Goal: Communication & Community: Participate in discussion

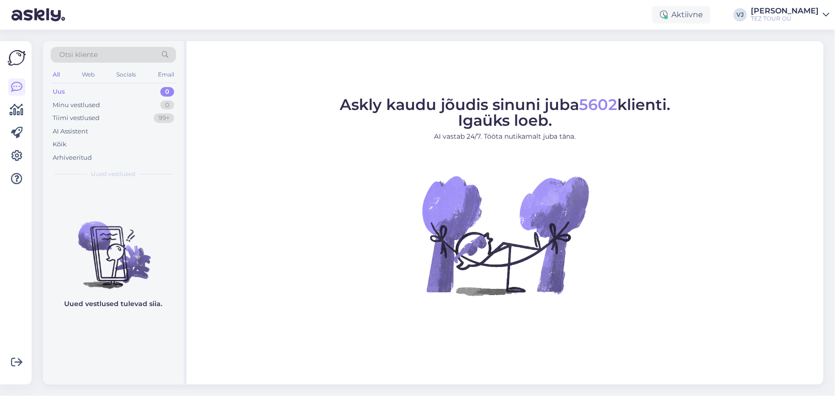
click at [123, 115] on div "Tiimi vestlused 99+" at bounding box center [113, 118] width 125 height 13
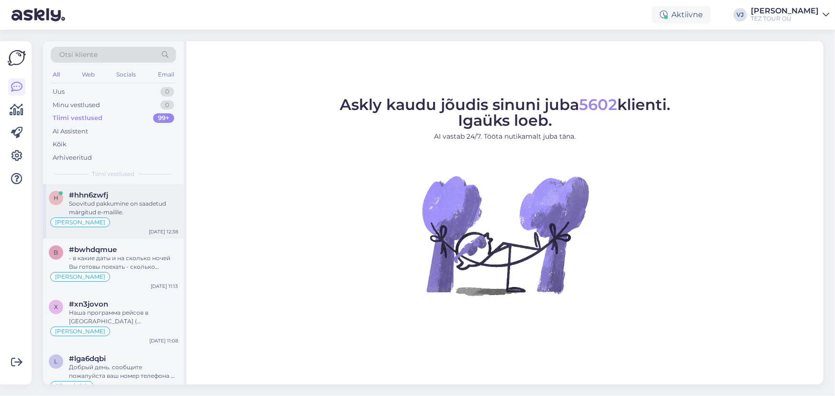
click at [128, 237] on div "h #hhn6zwfj Soovitud pakkumine on saadetud märgitud e-mailile. [PERSON_NAME] [D…" at bounding box center [113, 211] width 141 height 55
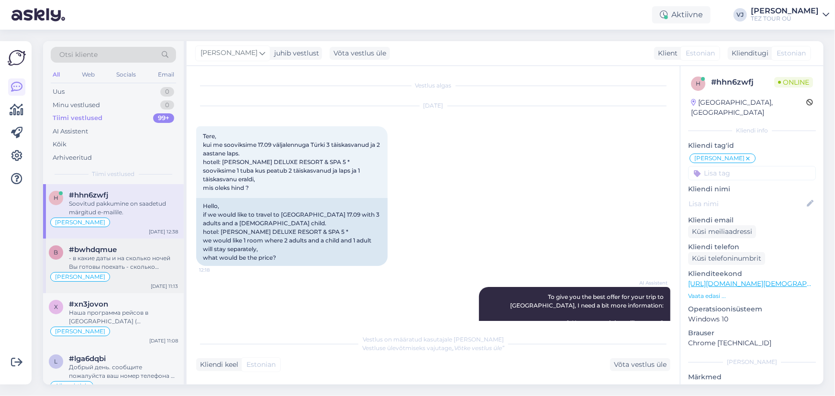
click at [120, 261] on div "- в какие даты и на сколько ночей Вы готовы поехать - сколько человек путешеств…" at bounding box center [123, 262] width 109 height 17
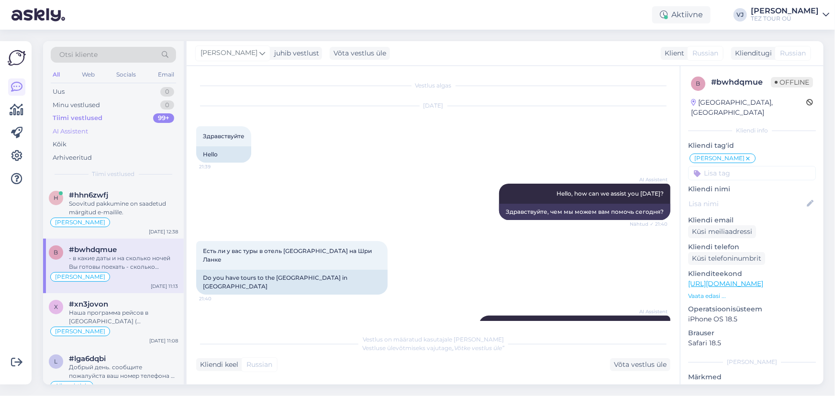
click at [124, 127] on div "AI Assistent" at bounding box center [113, 131] width 125 height 13
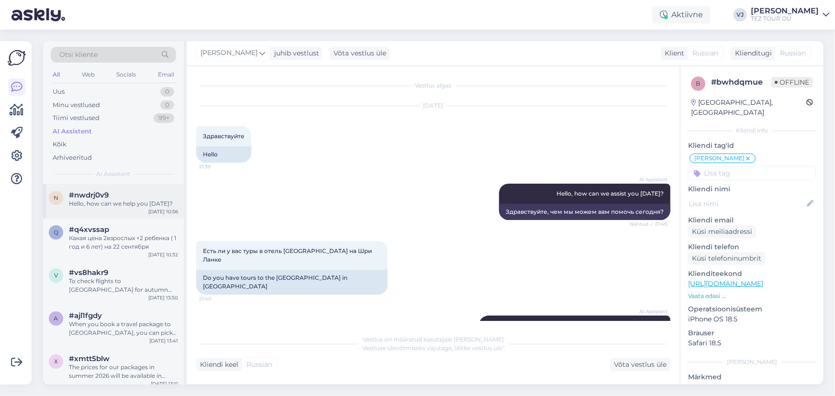
click at [163, 199] on div "#nwdrj0v9" at bounding box center [123, 195] width 109 height 9
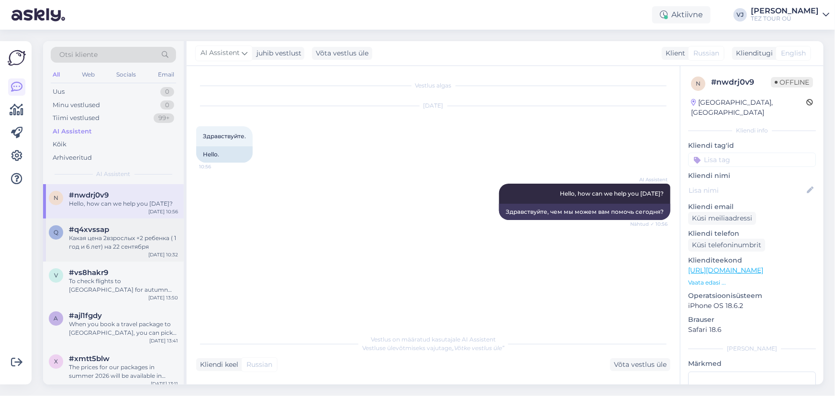
click at [140, 250] on div "q #q4xvssap Какая цена 2взрослых +2 ребенка ( 1 год и 6 лет) на 22 сентября [DA…" at bounding box center [113, 240] width 141 height 43
